Goal: Navigation & Orientation: Find specific page/section

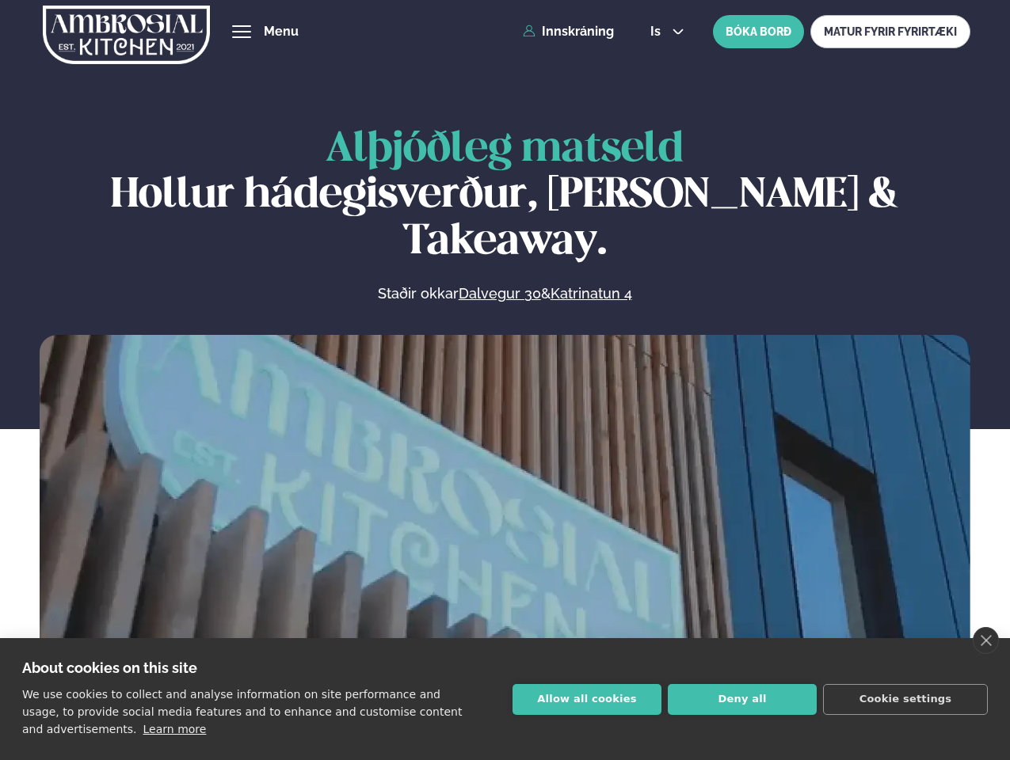
click at [985, 641] on link "close" at bounding box center [985, 640] width 26 height 27
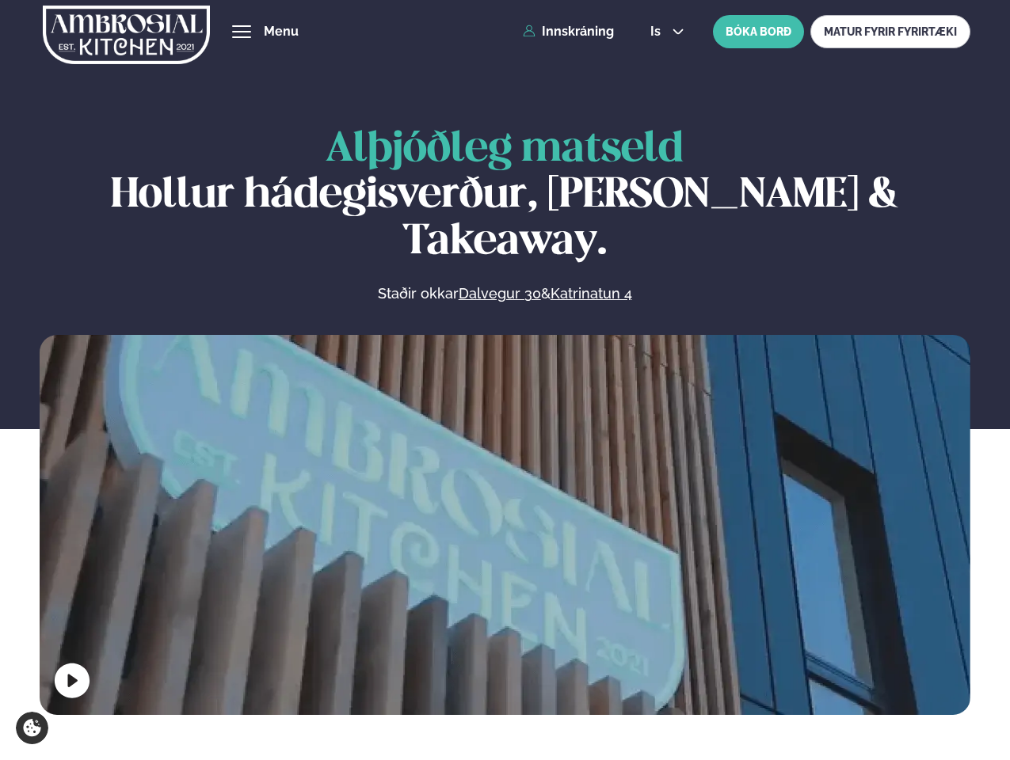
click at [242, 32] on span "hamburger" at bounding box center [241, 32] width 14 height 14
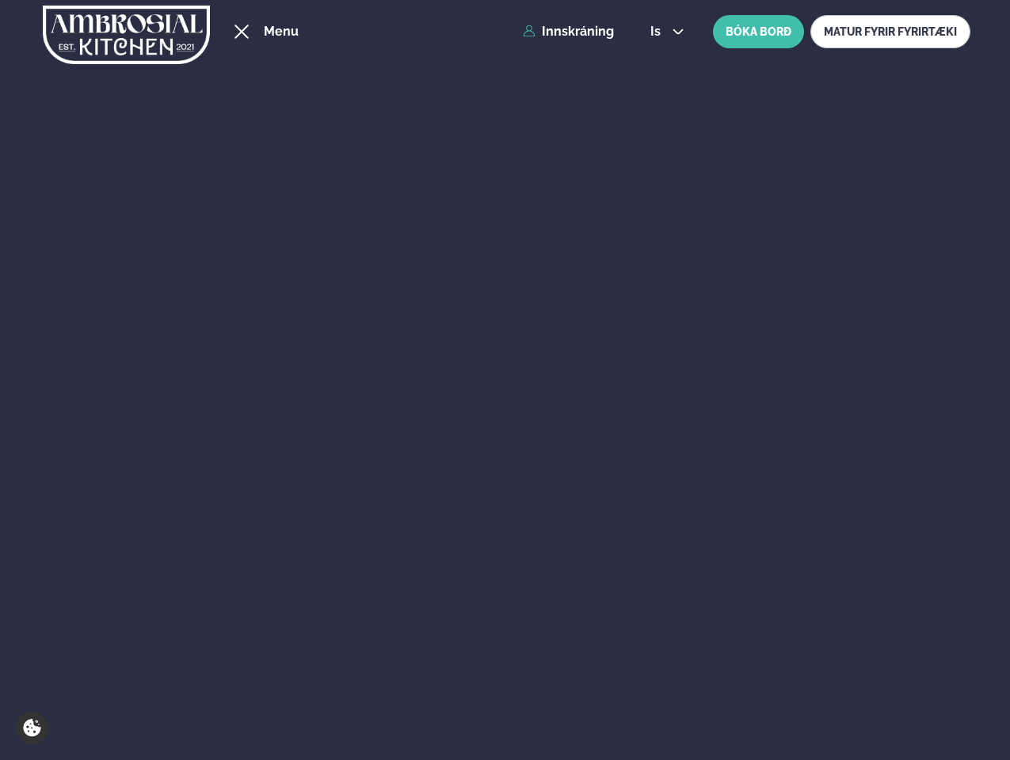
click at [665, 32] on span "is" at bounding box center [657, 31] width 15 height 13
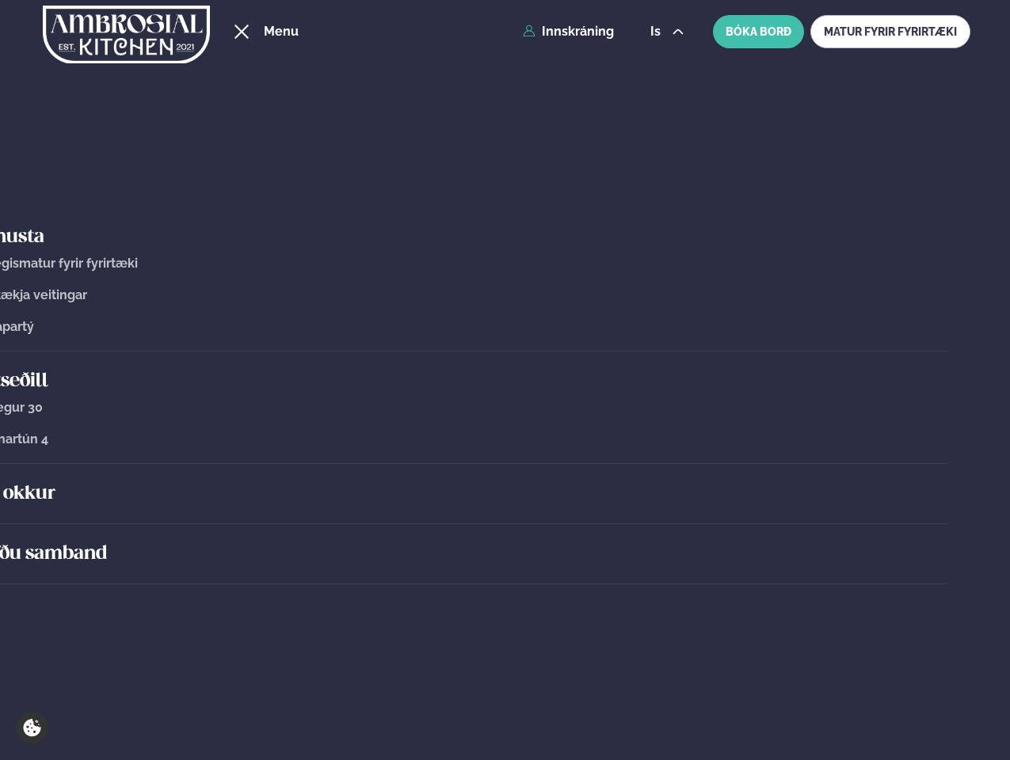
click at [504, 521] on div "Um okkur" at bounding box center [458, 494] width 978 height 60
